Goal: Information Seeking & Learning: Learn about a topic

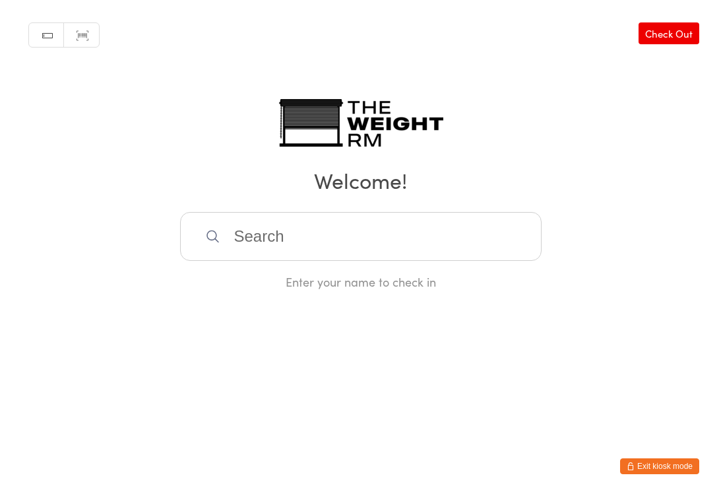
click at [663, 469] on button "Exit kiosk mode" at bounding box center [659, 466] width 79 height 16
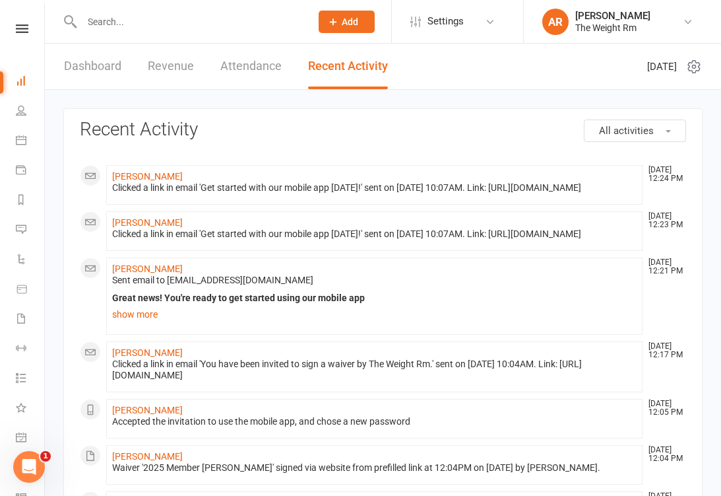
click at [103, 74] on link "Dashboard" at bounding box center [92, 67] width 57 height 46
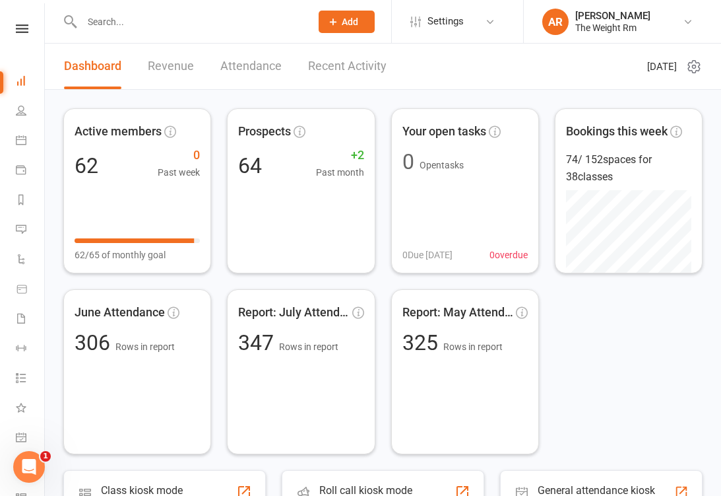
click at [17, 144] on icon at bounding box center [21, 140] width 11 height 11
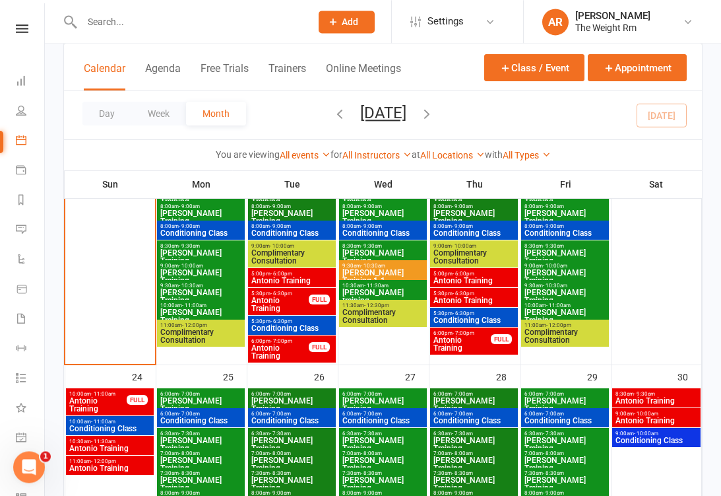
click at [310, 275] on span "5:00pm - 6:00pm" at bounding box center [292, 274] width 83 height 6
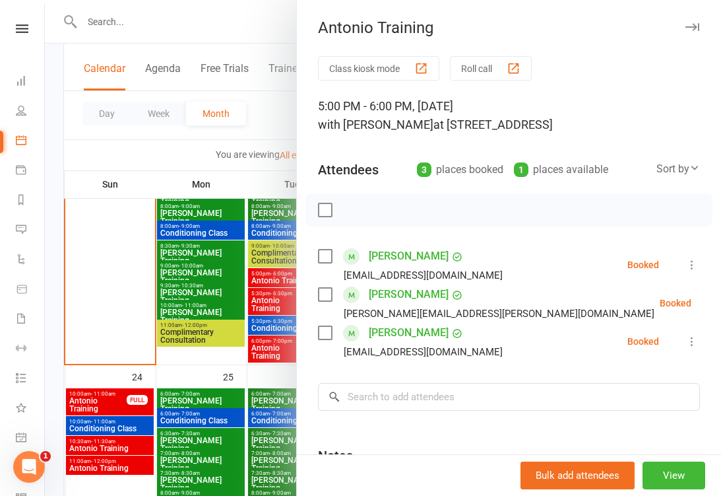
click at [236, 305] on div at bounding box center [383, 248] width 677 height 496
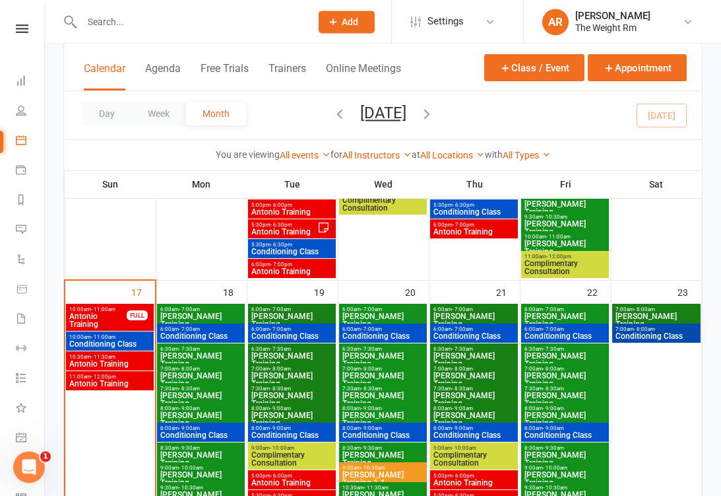
scroll to position [795, 0]
click at [114, 323] on span "Antonio Training" at bounding box center [98, 320] width 59 height 16
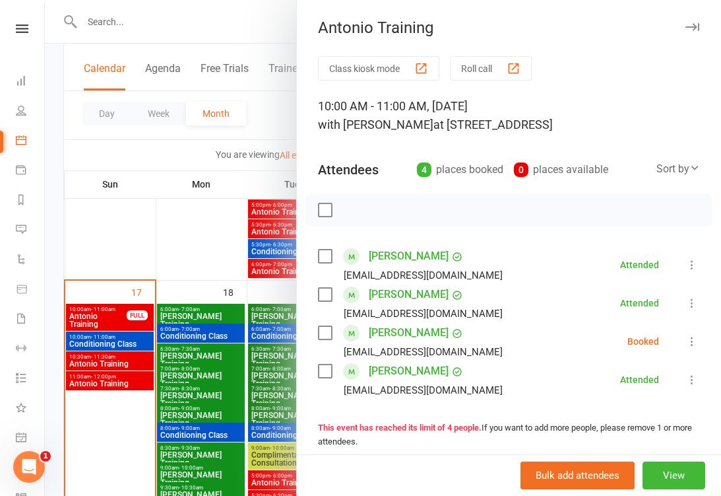
click at [694, 345] on icon at bounding box center [692, 341] width 13 height 13
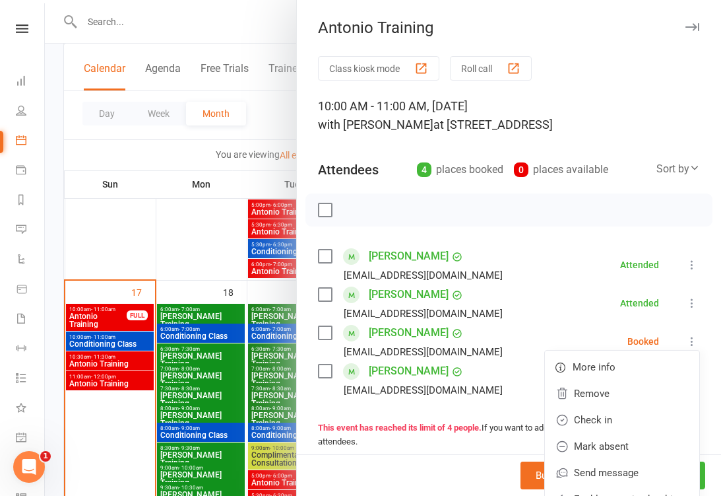
click at [454, 384] on div "[EMAIL_ADDRESS][DOMAIN_NAME]" at bounding box center [423, 389] width 159 height 17
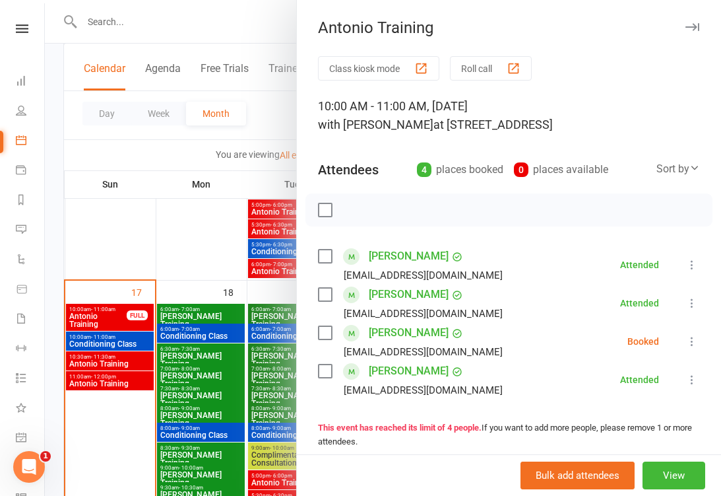
click at [121, 343] on div at bounding box center [383, 248] width 677 height 496
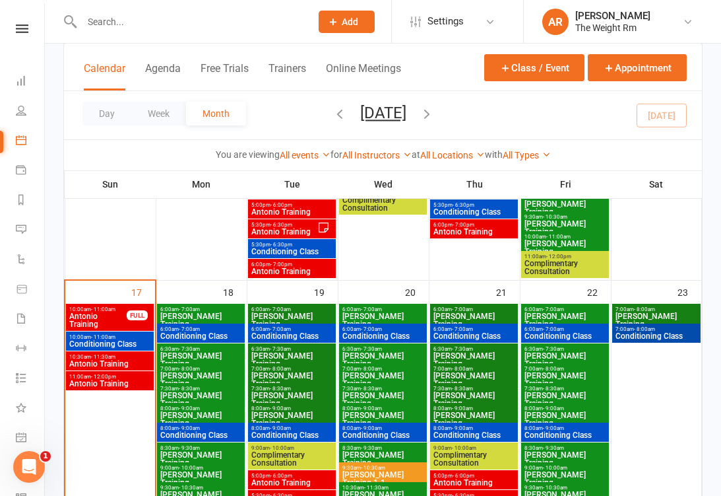
click at [123, 346] on span "Conditioning Class" at bounding box center [110, 344] width 83 height 8
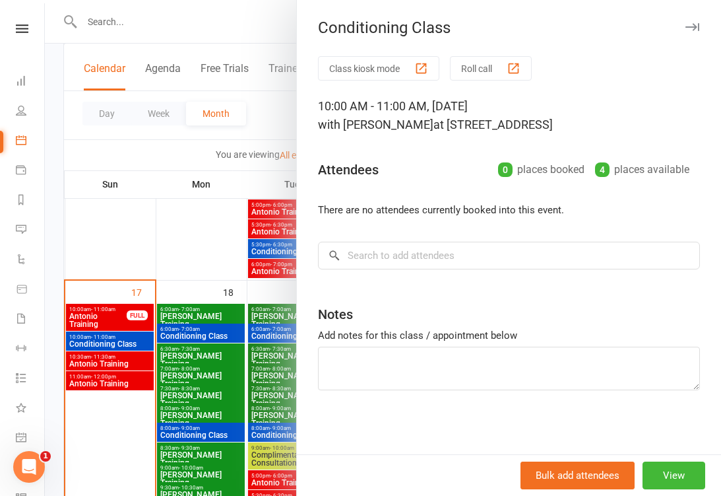
click at [122, 357] on div at bounding box center [383, 248] width 677 height 496
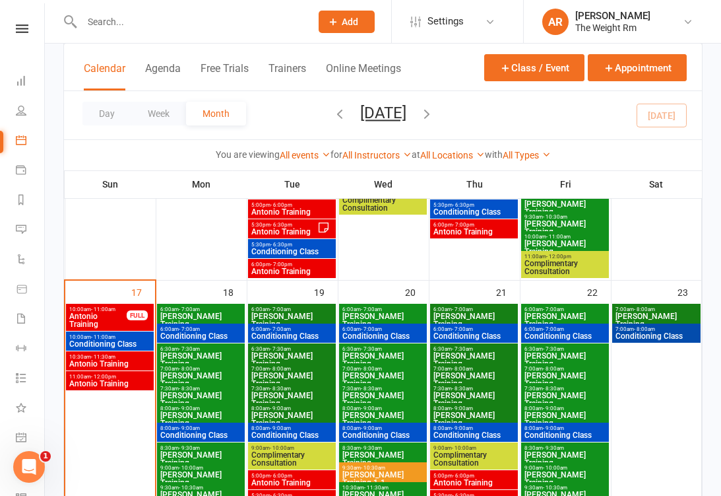
click at [125, 366] on span "Antonio Training" at bounding box center [110, 364] width 83 height 8
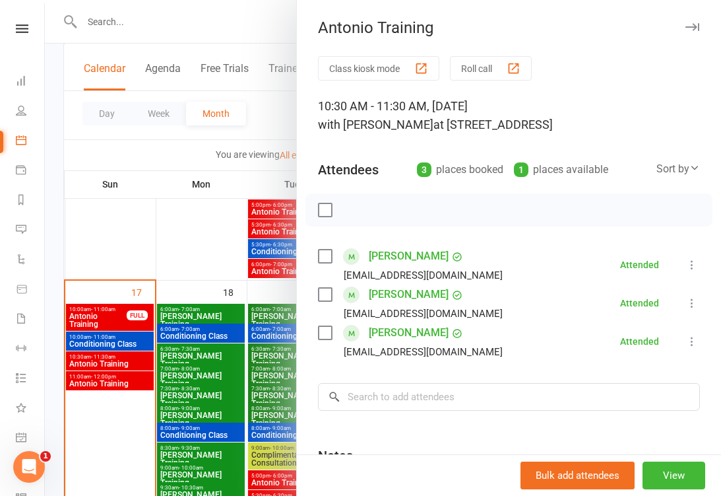
click at [128, 362] on div at bounding box center [383, 248] width 677 height 496
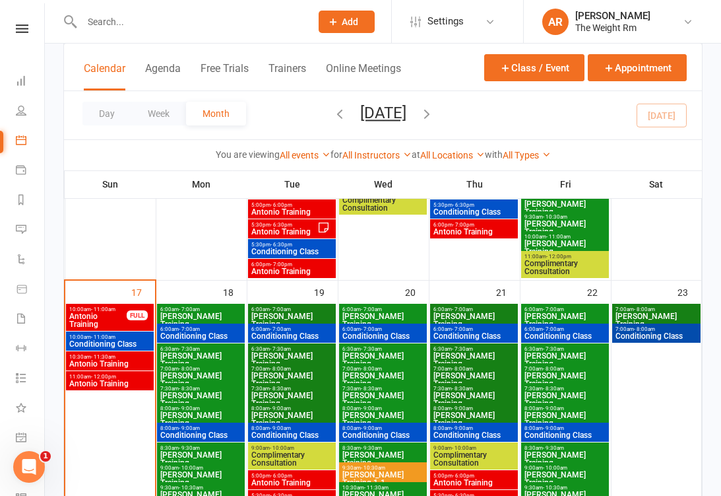
click at [126, 384] on span "Antonio Training" at bounding box center [110, 384] width 83 height 8
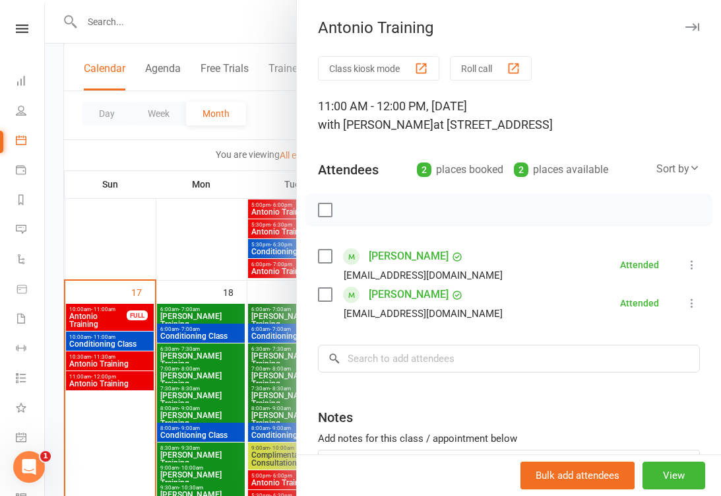
click at [128, 381] on div at bounding box center [383, 248] width 677 height 496
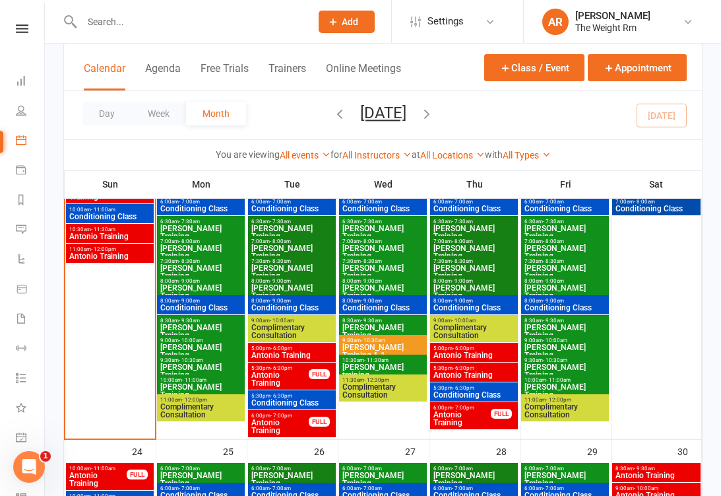
scroll to position [923, 0]
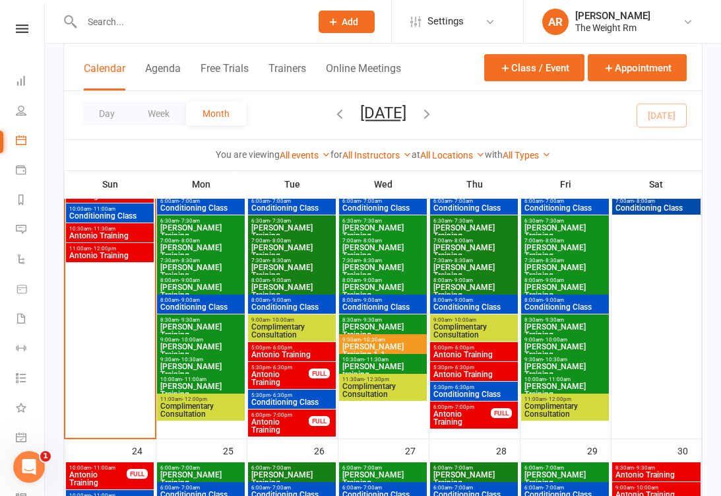
click at [490, 350] on span "Antonio Training" at bounding box center [474, 354] width 83 height 8
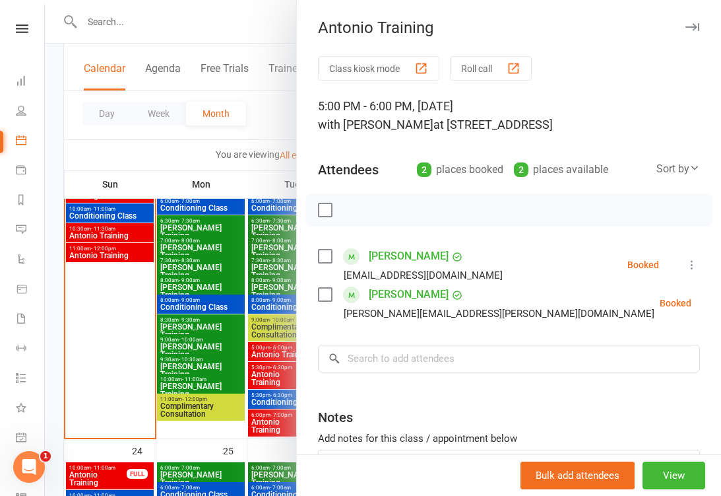
click at [244, 399] on div at bounding box center [383, 248] width 677 height 496
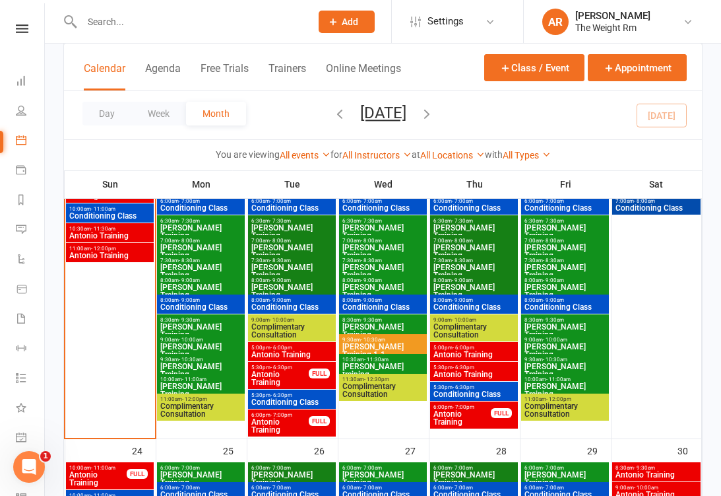
click at [471, 372] on span "Antonio Training" at bounding box center [474, 374] width 83 height 8
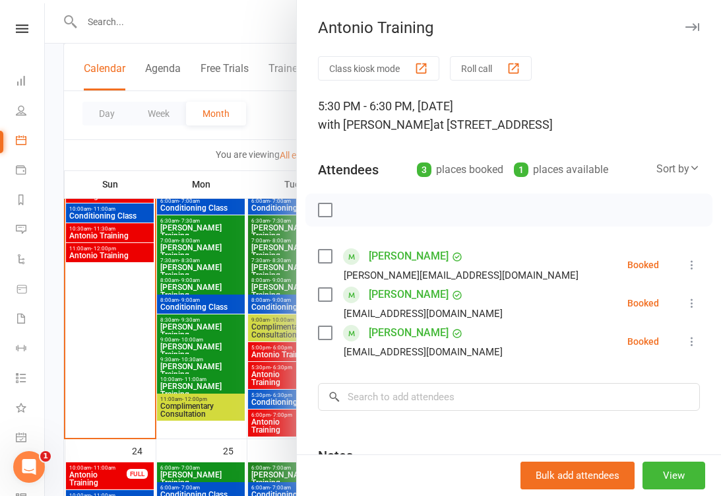
click at [257, 391] on div at bounding box center [383, 248] width 677 height 496
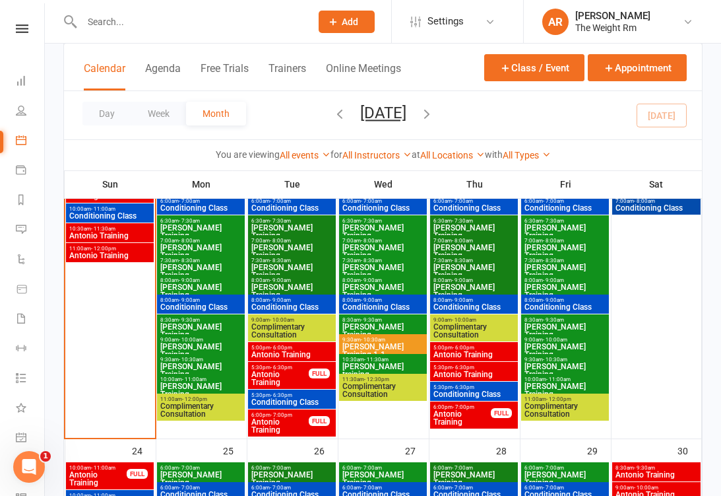
click at [277, 376] on span "Antonio Training" at bounding box center [280, 378] width 59 height 16
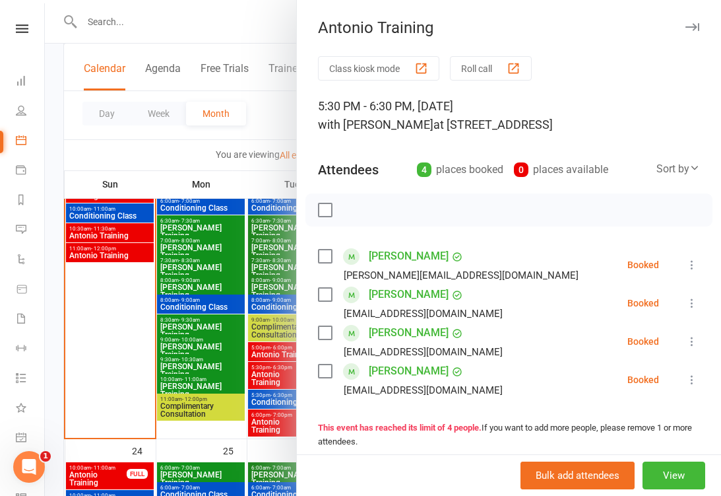
click at [236, 385] on div at bounding box center [383, 248] width 677 height 496
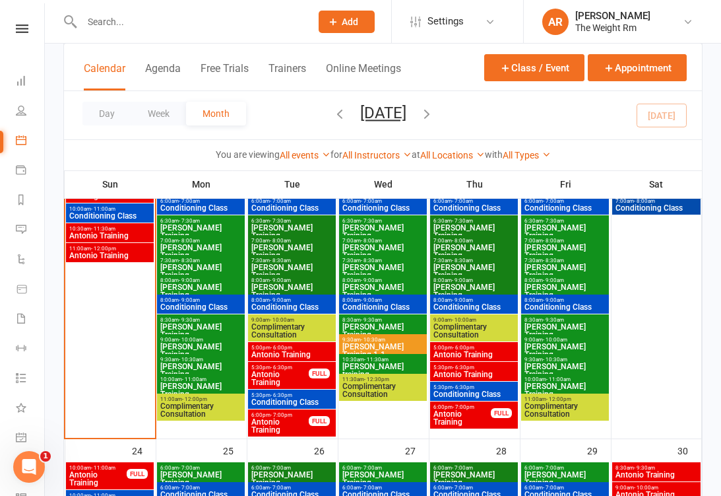
click at [488, 376] on span "Antonio Training" at bounding box center [474, 374] width 83 height 8
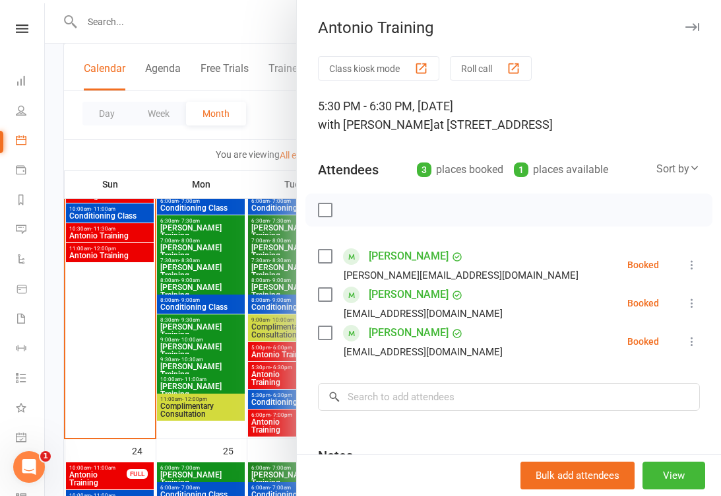
click at [241, 389] on div at bounding box center [383, 248] width 677 height 496
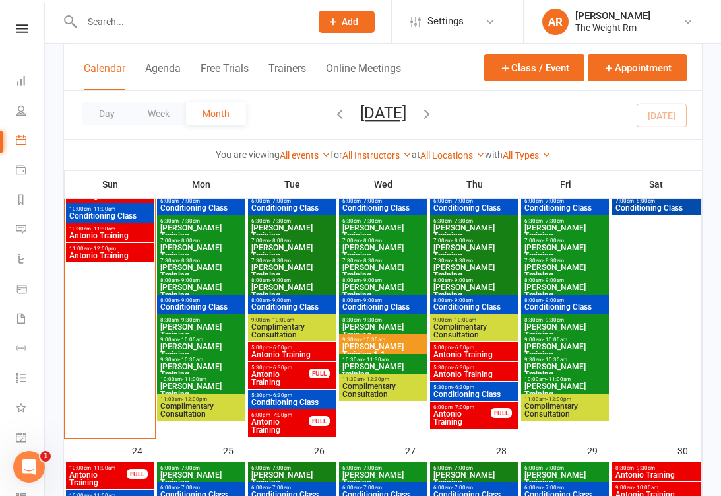
click at [279, 352] on span "Antonio Training" at bounding box center [292, 354] width 83 height 8
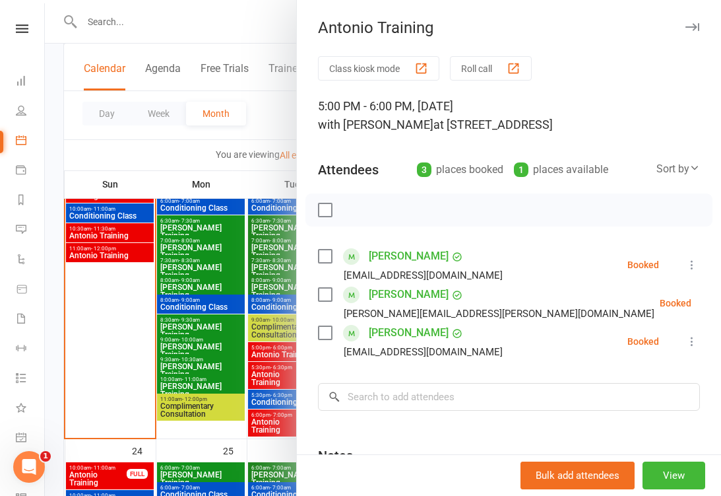
click at [218, 397] on div at bounding box center [383, 248] width 677 height 496
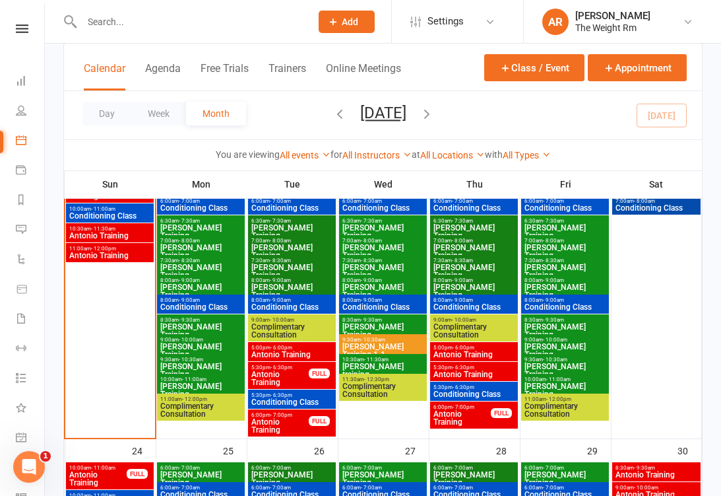
click at [288, 383] on span "Antonio Training" at bounding box center [280, 378] width 59 height 16
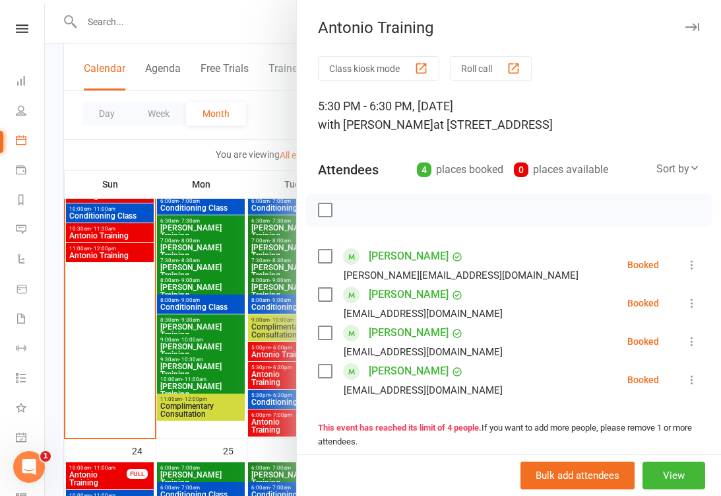
click at [206, 316] on div at bounding box center [383, 248] width 677 height 496
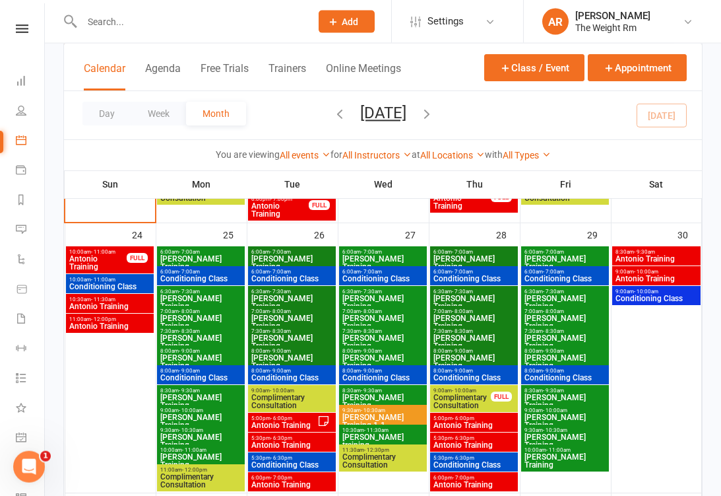
scroll to position [1138, 0]
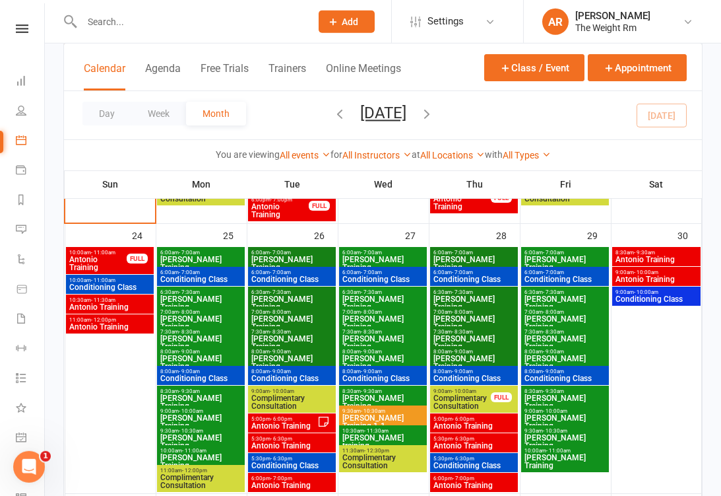
click at [303, 438] on span "5:30pm - 6:30pm" at bounding box center [292, 439] width 83 height 6
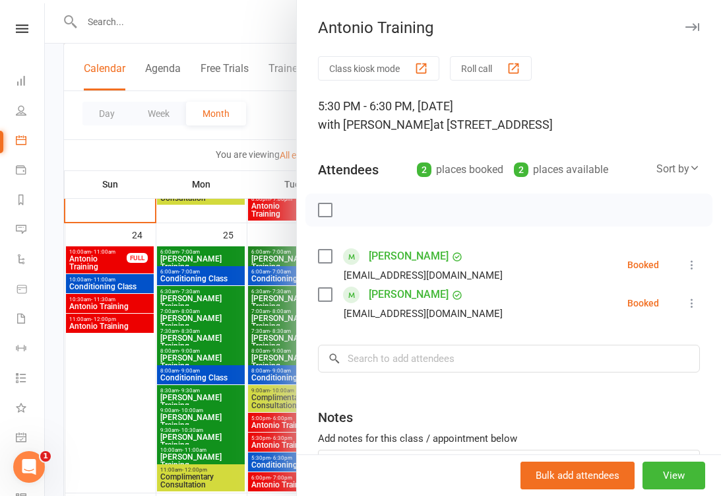
click at [233, 443] on div at bounding box center [383, 248] width 677 height 496
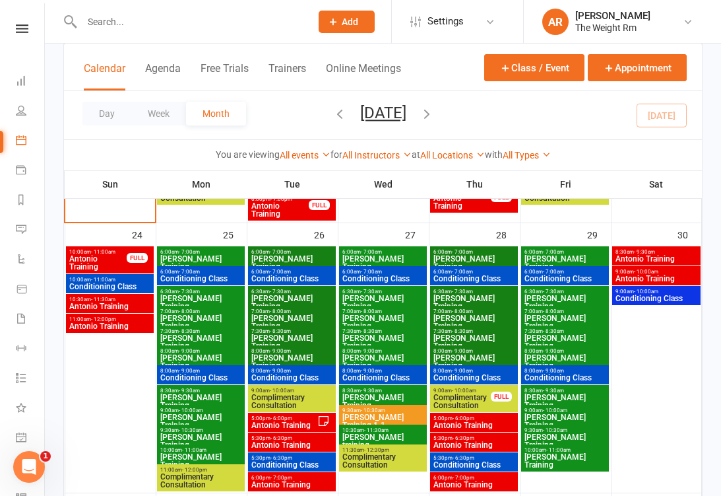
click at [281, 421] on span "Antonio Training" at bounding box center [284, 425] width 67 height 8
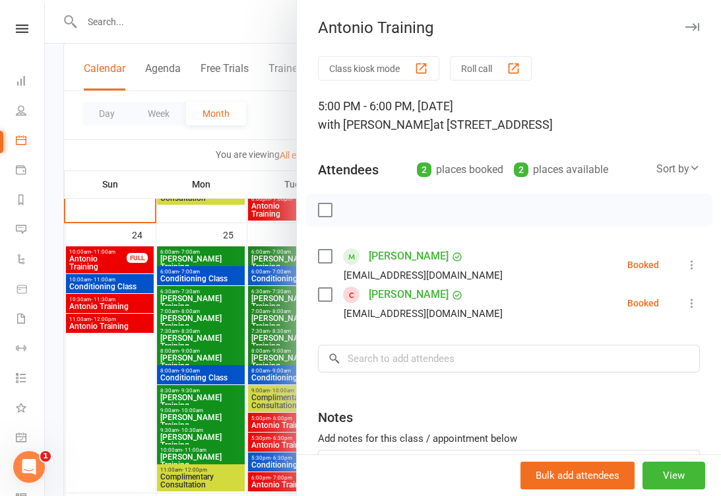
click at [234, 421] on div at bounding box center [383, 248] width 677 height 496
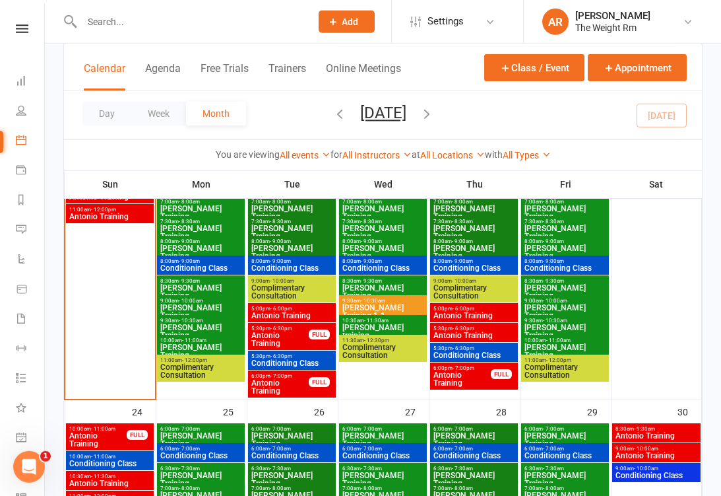
scroll to position [962, 0]
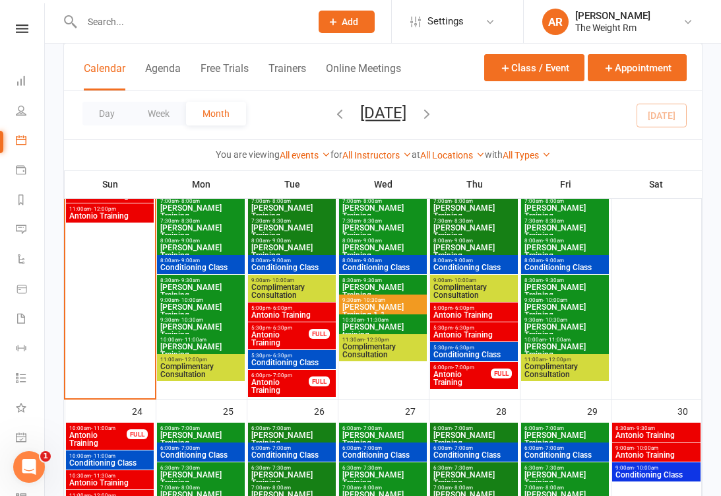
click at [488, 339] on span "Antonio Training" at bounding box center [474, 335] width 83 height 8
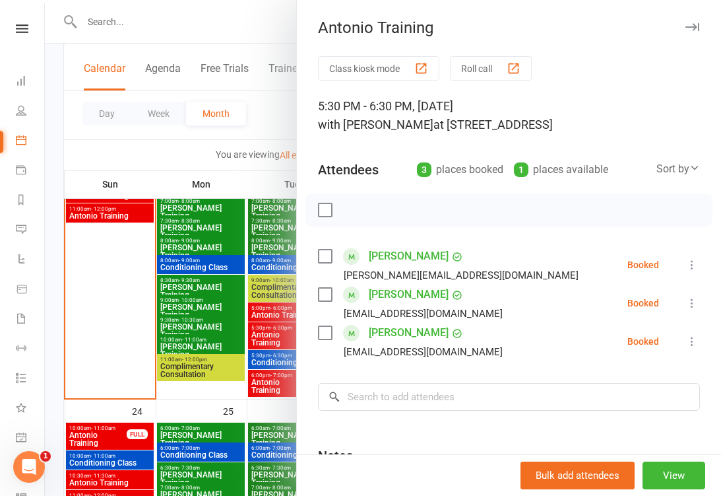
click at [223, 356] on div at bounding box center [383, 248] width 677 height 496
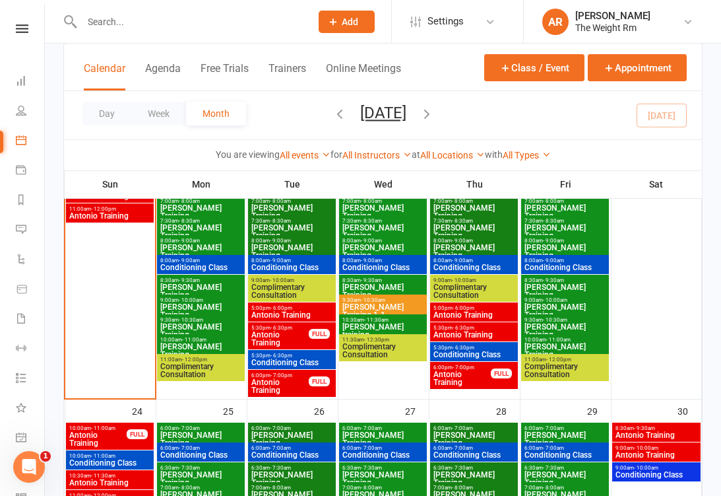
click at [108, 442] on span "Antonio Training" at bounding box center [98, 439] width 59 height 16
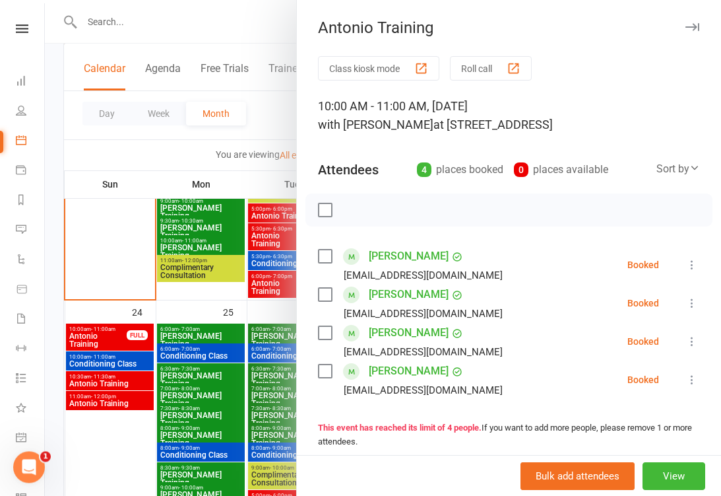
click at [137, 382] on div at bounding box center [383, 248] width 677 height 496
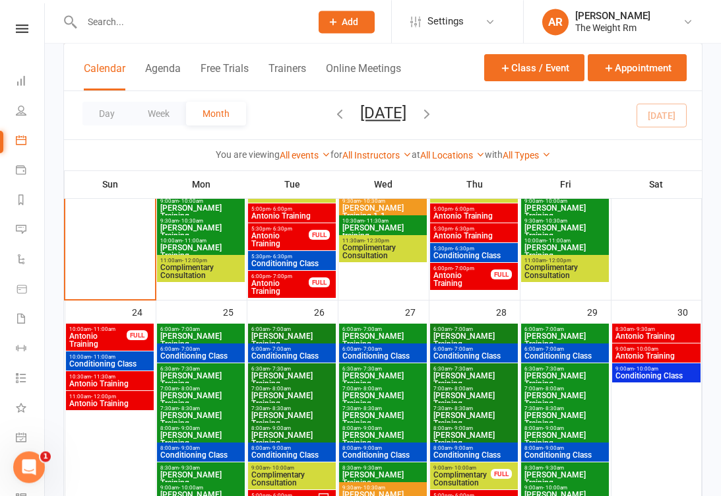
scroll to position [1061, 0]
click at [131, 382] on span "Antonio Training" at bounding box center [110, 384] width 83 height 8
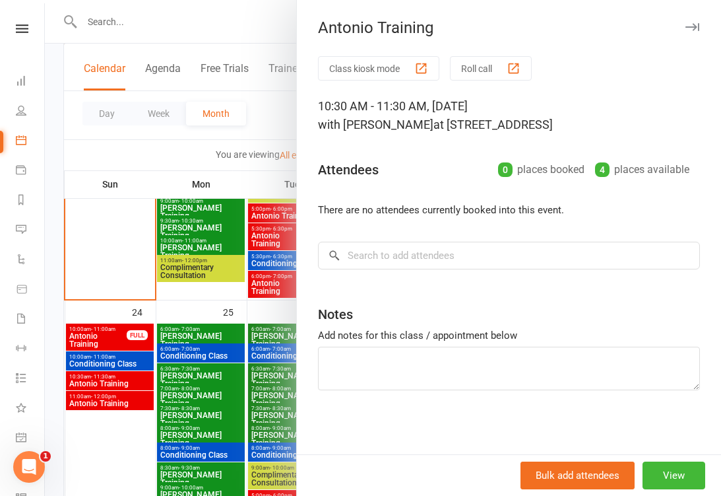
click at [128, 378] on div at bounding box center [383, 248] width 677 height 496
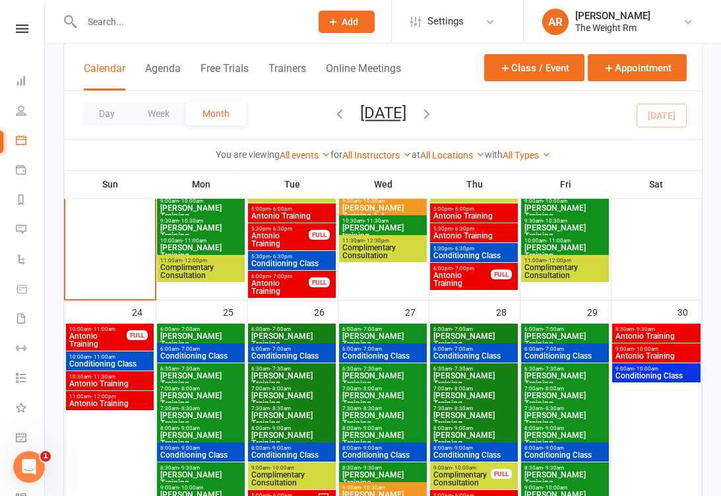
click at [116, 407] on span "Antonio Training" at bounding box center [110, 403] width 83 height 8
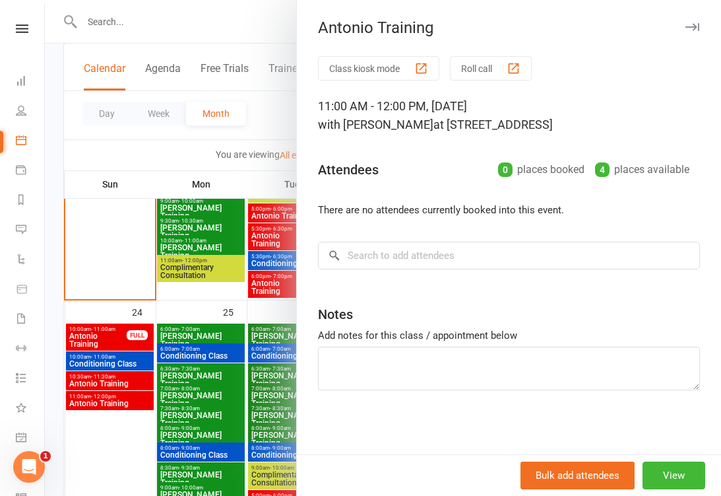
click at [129, 395] on div at bounding box center [383, 248] width 677 height 496
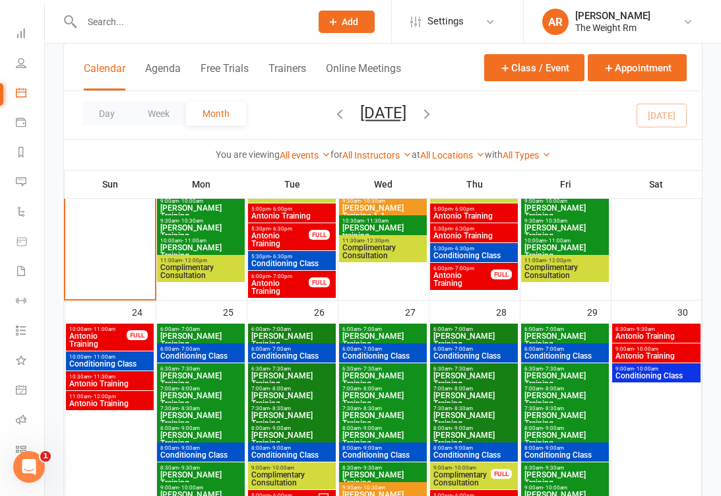
scroll to position [48, 0]
click at [28, 391] on link "General attendance" at bounding box center [31, 391] width 30 height 30
